Goal: Task Accomplishment & Management: Use online tool/utility

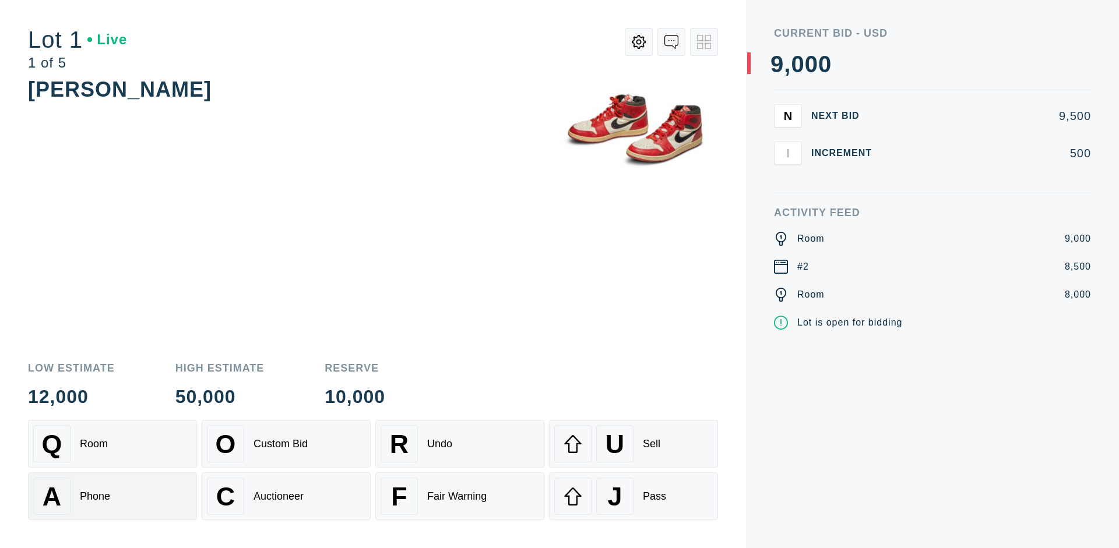
click at [112, 496] on div "A Phone" at bounding box center [112, 496] width 158 height 37
click at [286, 444] on div "Custom Bid" at bounding box center [280, 444] width 54 height 12
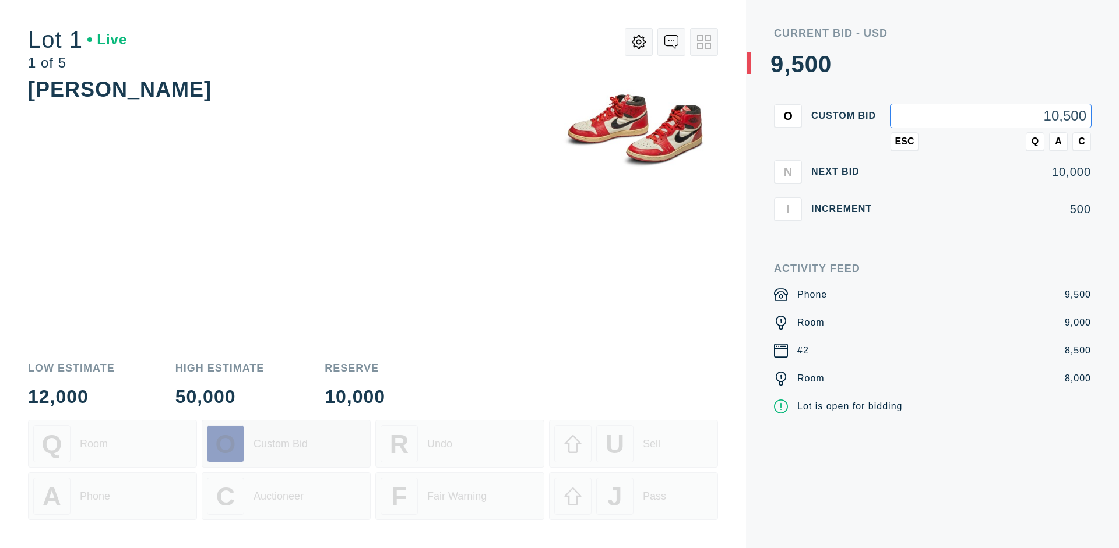
type input "10,500"
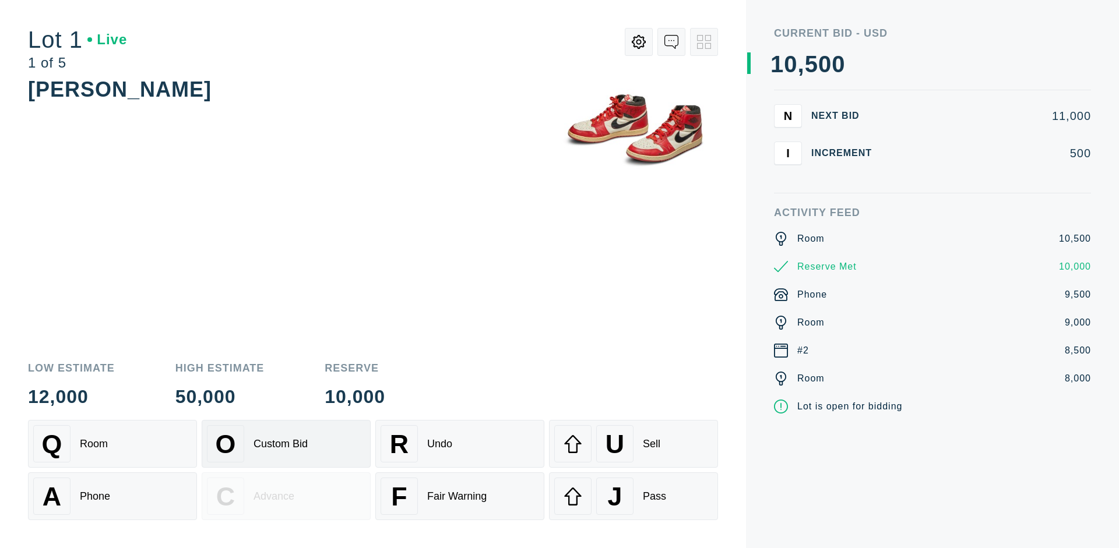
click at [286, 444] on div "Custom Bid" at bounding box center [280, 444] width 54 height 12
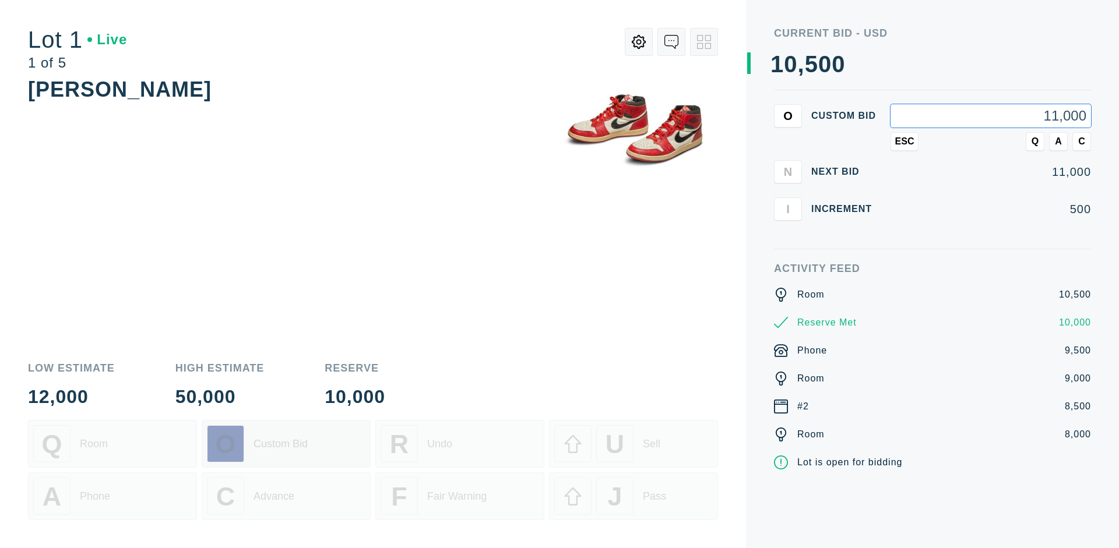
type input "11,000"
